Goal: Task Accomplishment & Management: Manage account settings

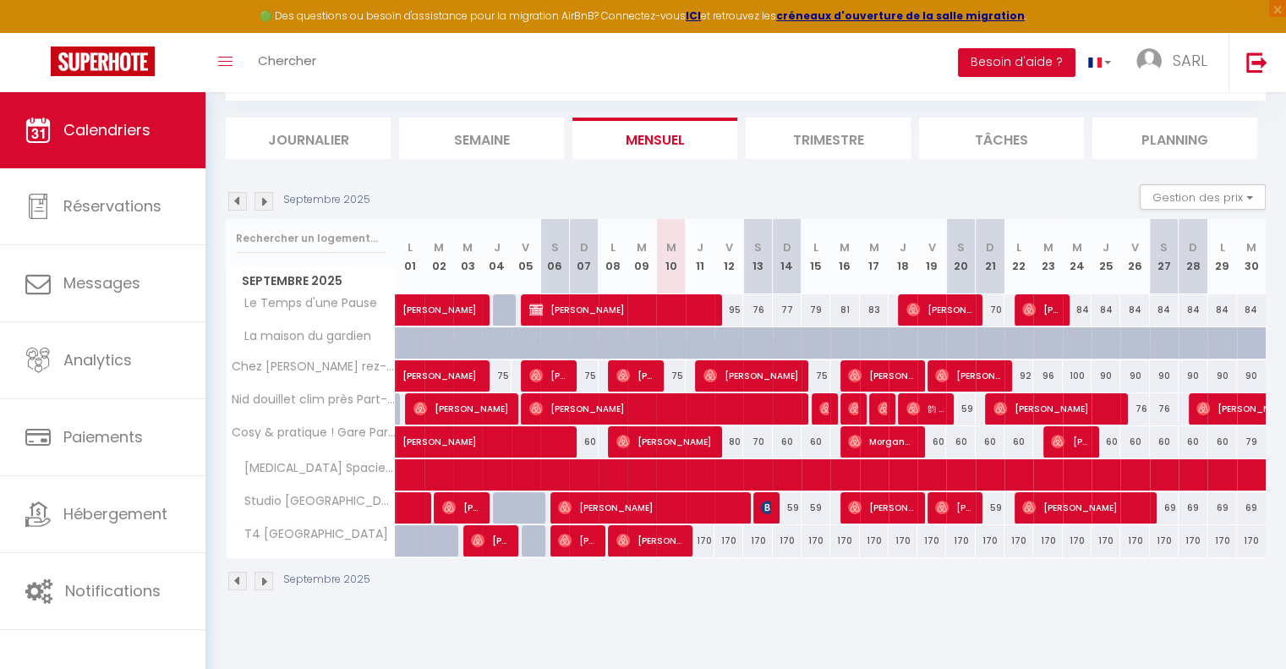
click at [231, 202] on img at bounding box center [237, 201] width 19 height 19
select select
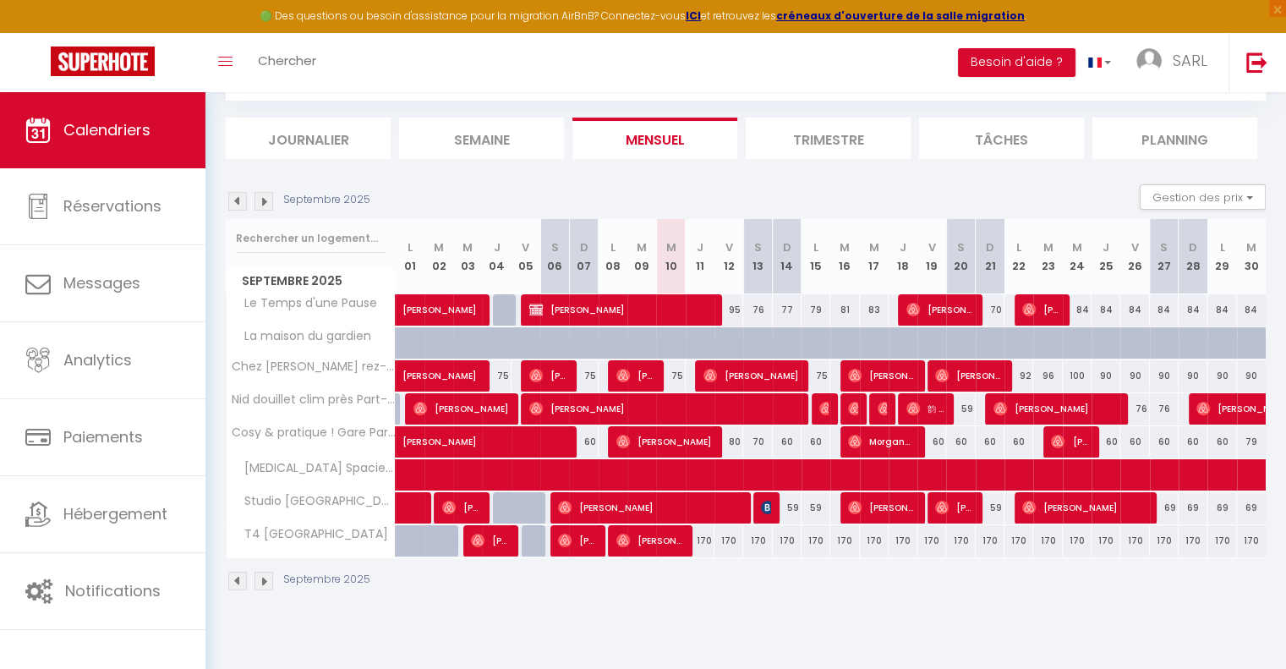
select select
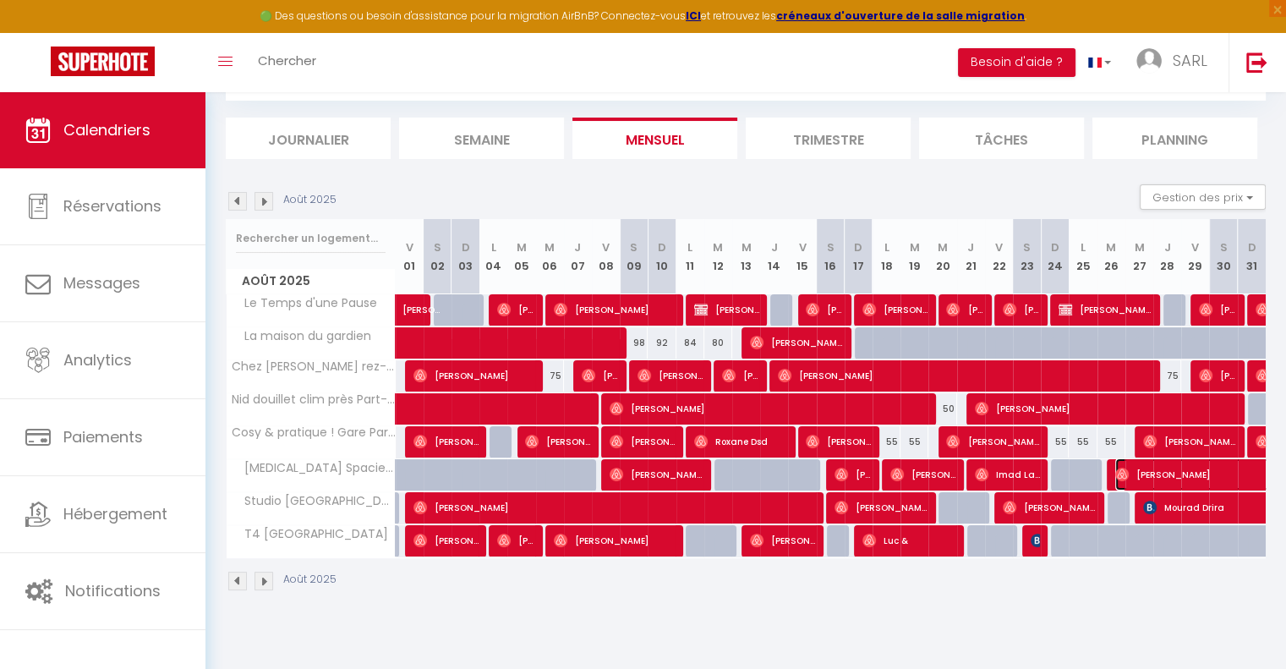
select select "OK"
select select "0"
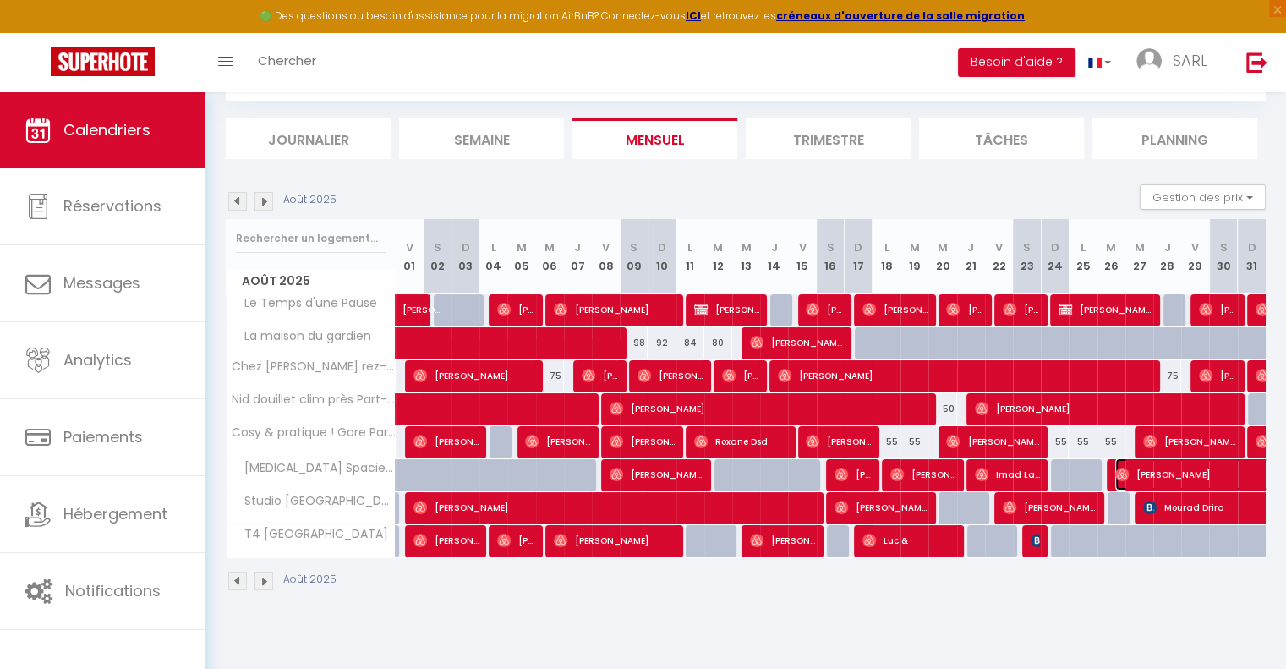
select select "1"
select select
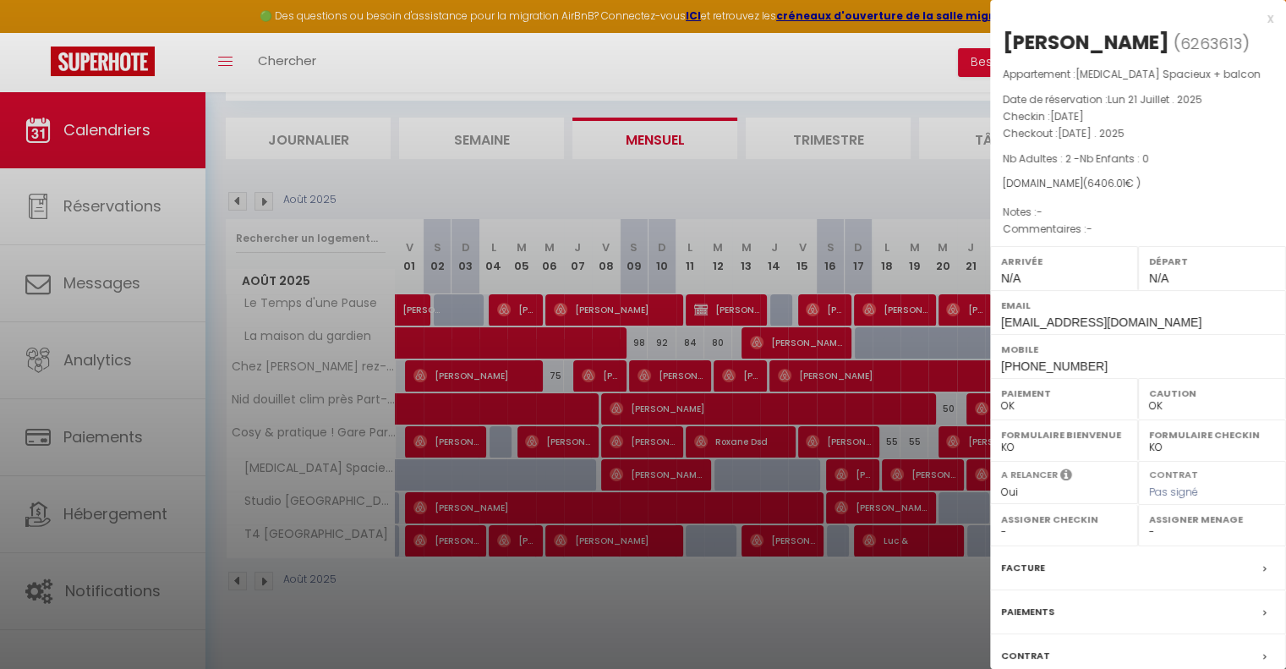
click at [1255, 21] on div "x" at bounding box center [1131, 18] width 283 height 20
